Goal: Information Seeking & Learning: Understand process/instructions

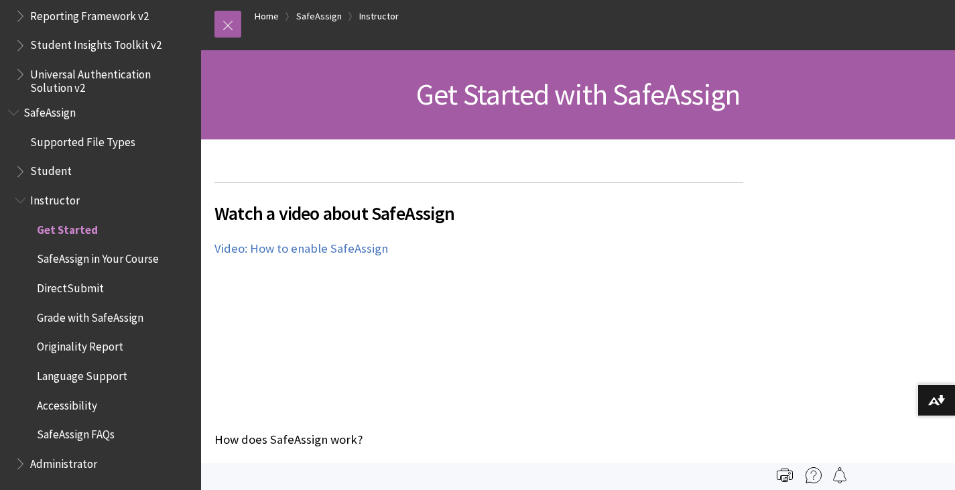
scroll to position [268, 0]
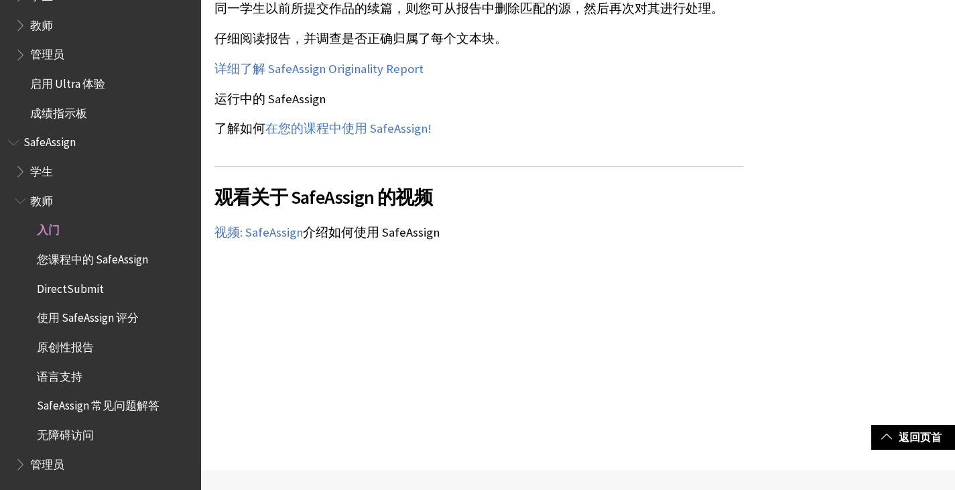
scroll to position [1407, 0]
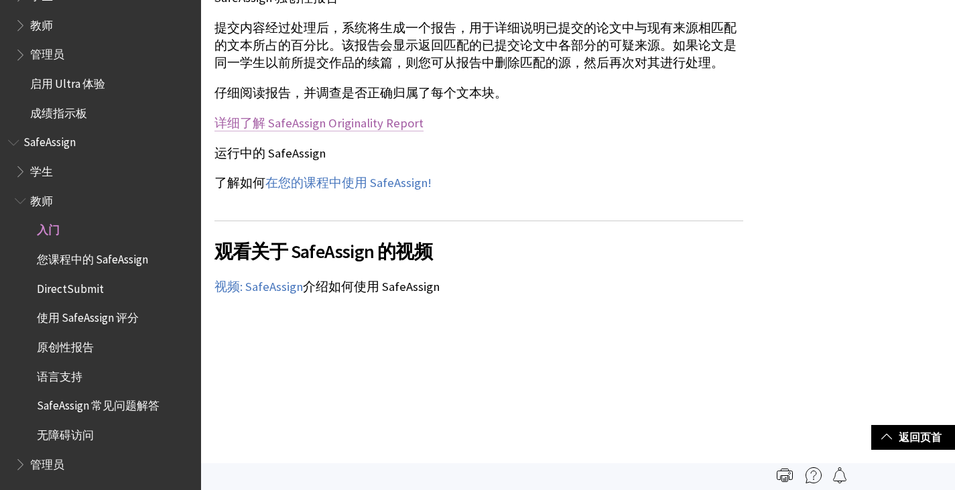
click at [384, 129] on link "详细了解 SafeAssign Originality Report" at bounding box center [318, 123] width 209 height 16
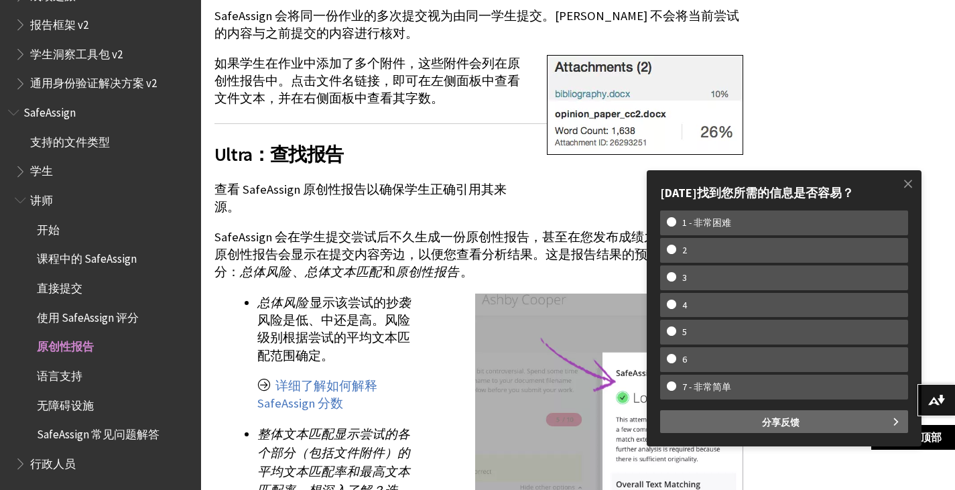
scroll to position [1273, 0]
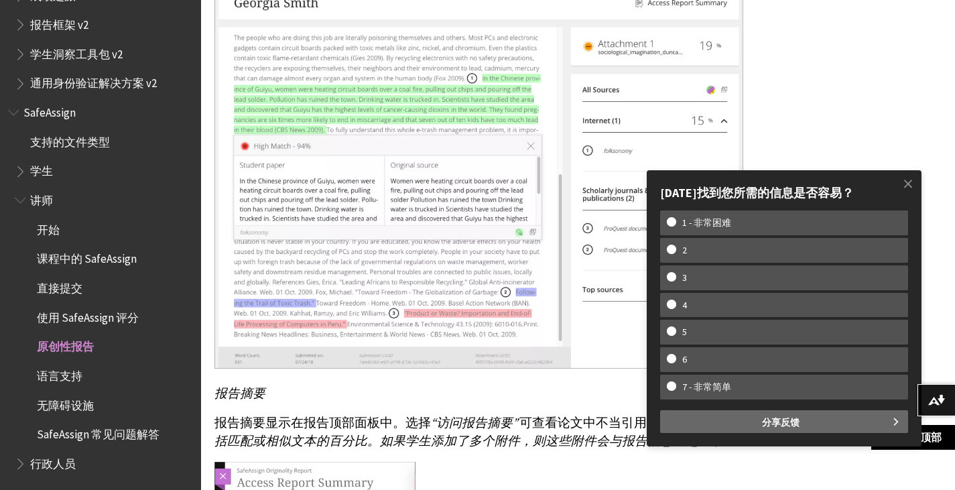
scroll to position [2144, 0]
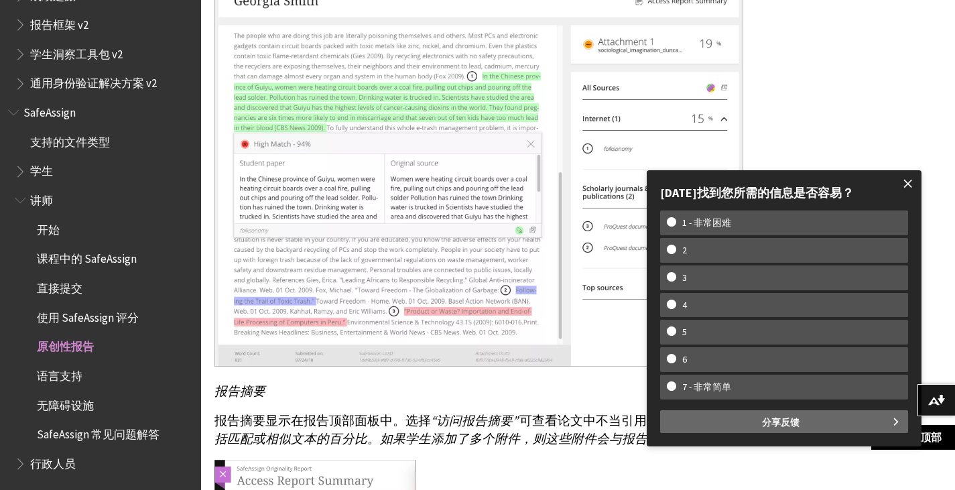
click at [913, 185] on span at bounding box center [908, 184] width 28 height 28
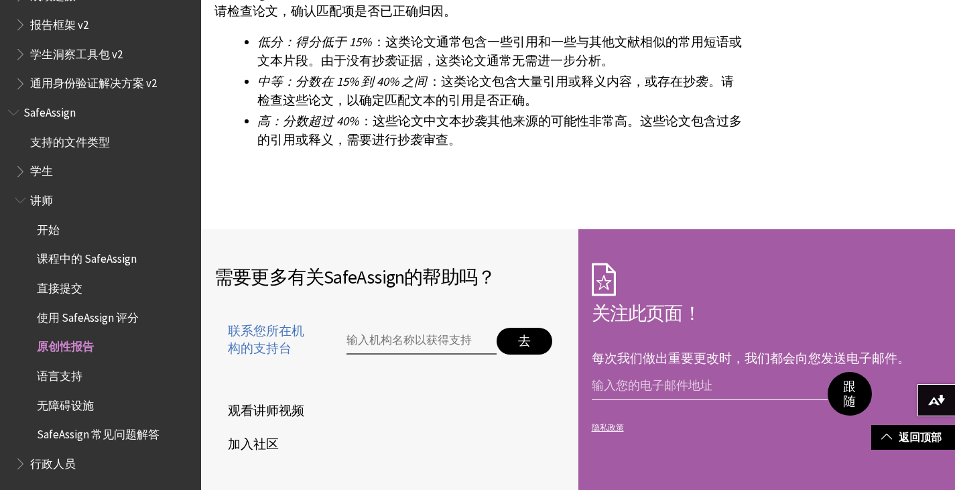
scroll to position [3887, 0]
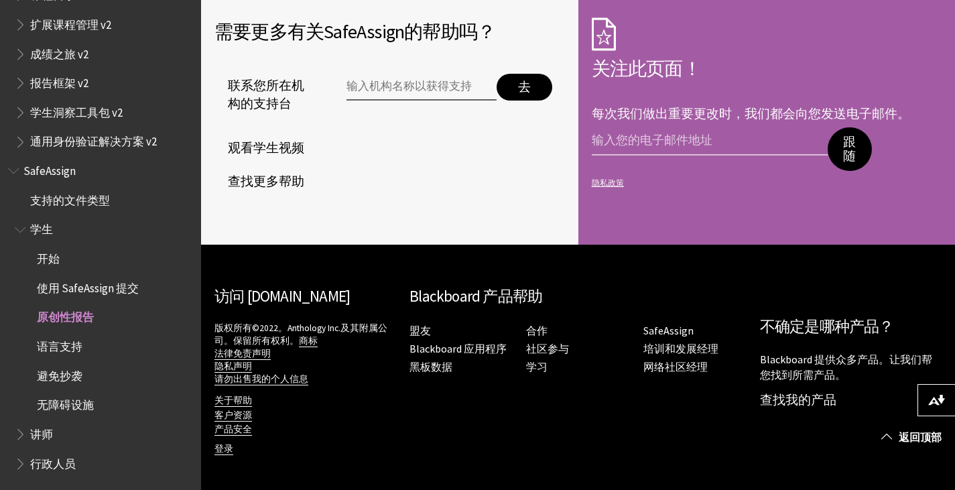
scroll to position [4207, 0]
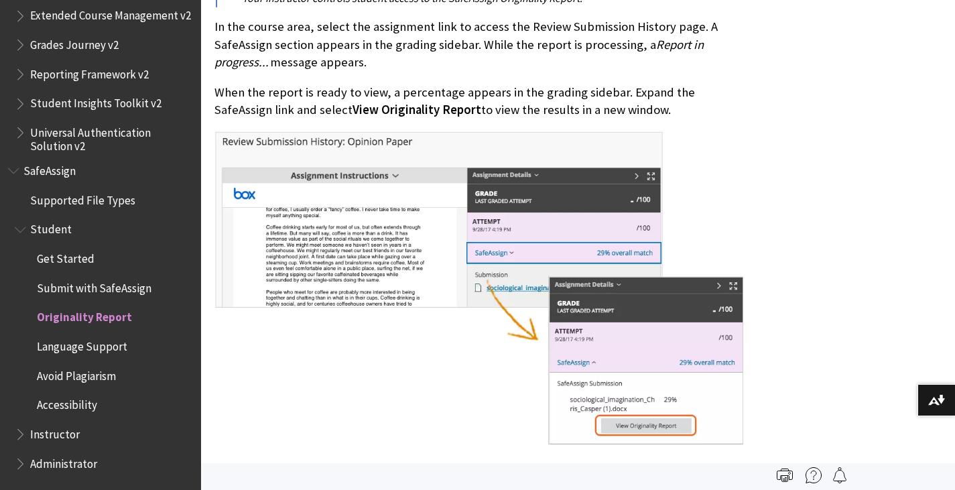
scroll to position [670, 0]
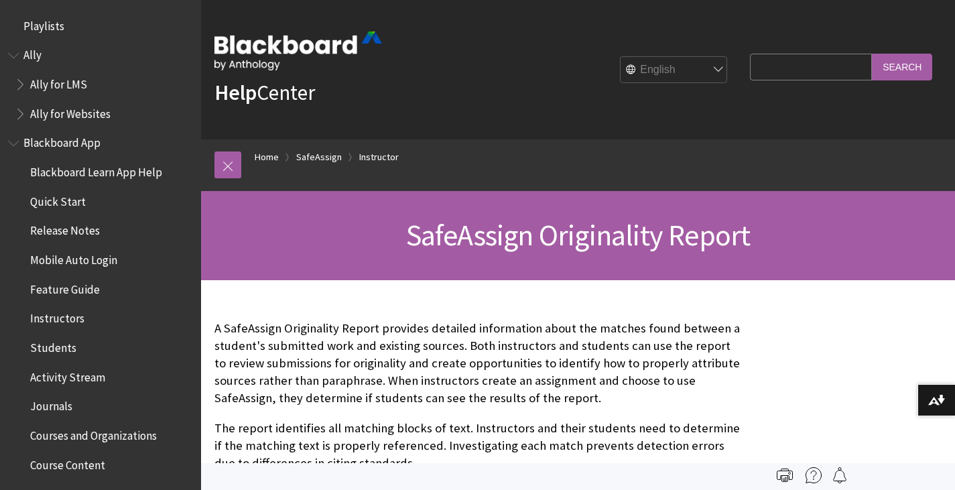
scroll to position [1608, 0]
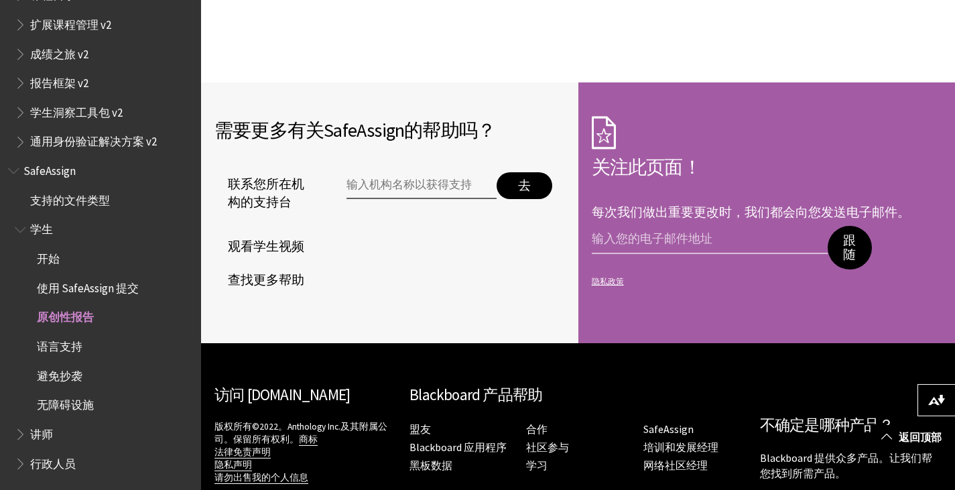
scroll to position [4170, 0]
